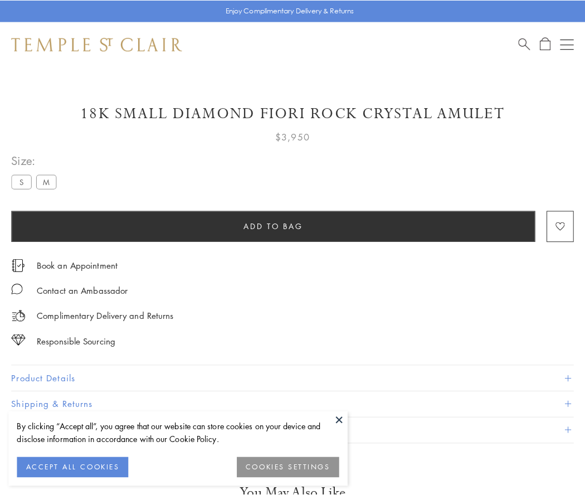
scroll to position [10, 0]
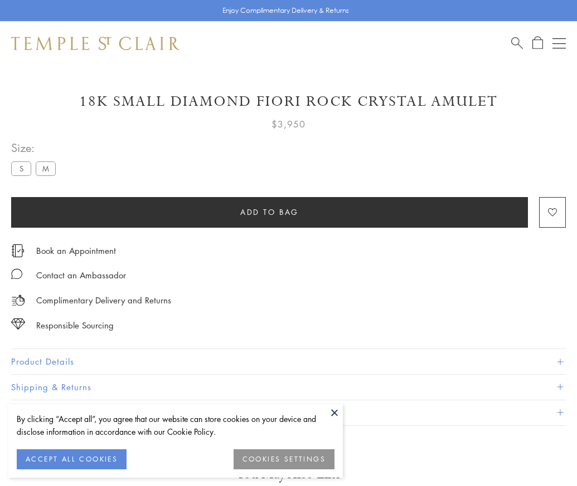
click at [269, 212] on span "Add to bag" at bounding box center [269, 212] width 59 height 12
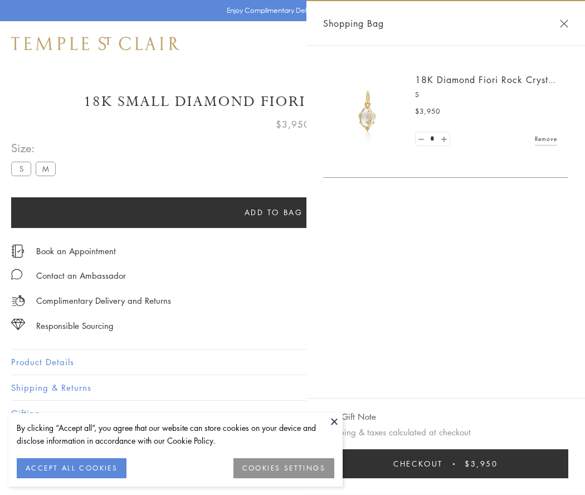
click at [449, 464] on button "Checkout $3,950" at bounding box center [445, 463] width 245 height 29
